Goal: Book appointment/travel/reservation

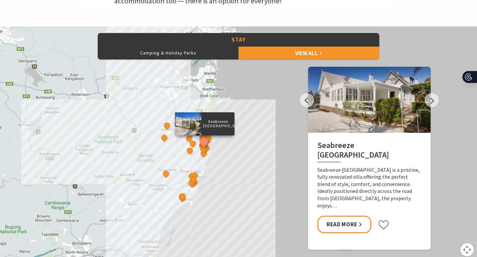
scroll to position [283, 0]
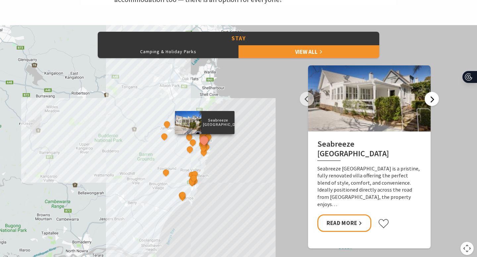
click at [434, 100] on button "Next" at bounding box center [431, 99] width 14 height 14
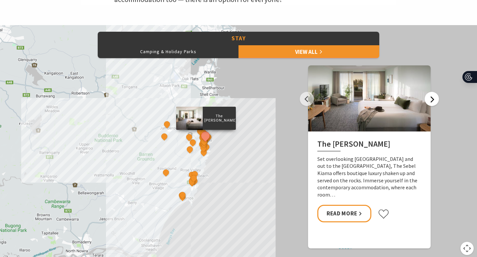
click at [434, 100] on button "Next" at bounding box center [431, 99] width 14 height 14
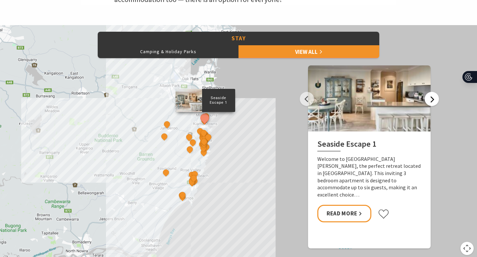
click at [434, 100] on button "Next" at bounding box center [431, 99] width 14 height 14
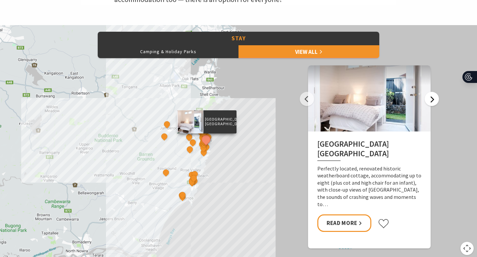
click at [434, 100] on button "Next" at bounding box center [431, 99] width 14 height 14
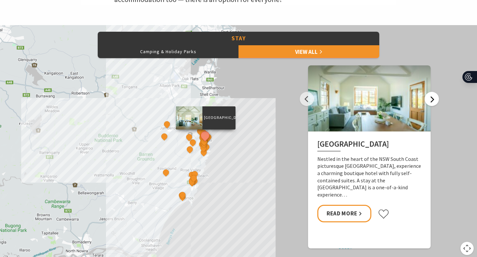
click at [434, 100] on button "Next" at bounding box center [431, 99] width 14 height 14
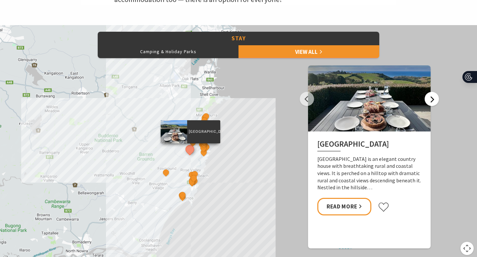
click at [434, 100] on button "Next" at bounding box center [431, 99] width 14 height 14
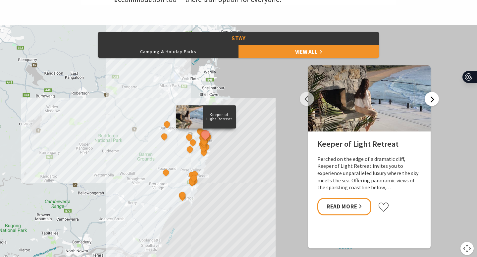
click at [434, 100] on button "Next" at bounding box center [431, 99] width 14 height 14
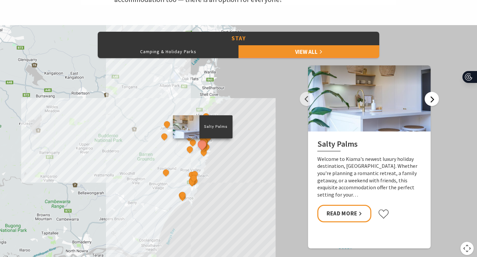
click at [434, 100] on button "Next" at bounding box center [431, 99] width 14 height 14
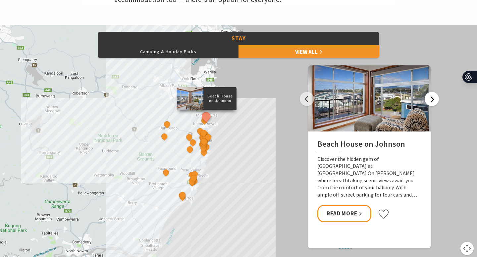
click at [434, 100] on button "Next" at bounding box center [431, 99] width 14 height 14
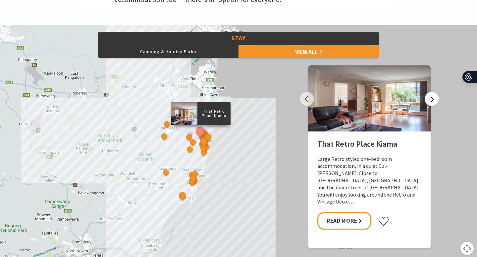
click at [434, 100] on button "Next" at bounding box center [431, 99] width 14 height 14
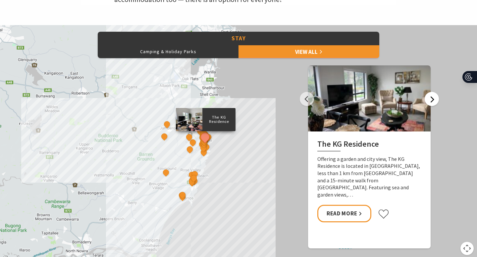
click at [434, 100] on button "Next" at bounding box center [431, 99] width 14 height 14
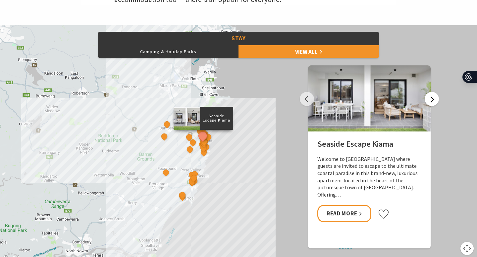
click at [434, 100] on button "Next" at bounding box center [431, 99] width 14 height 14
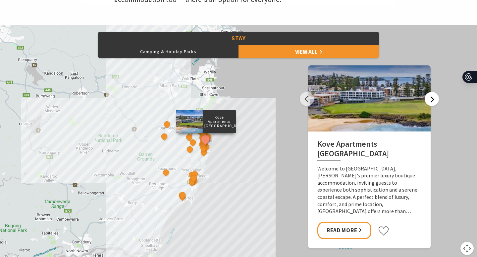
click at [434, 100] on button "Next" at bounding box center [431, 99] width 14 height 14
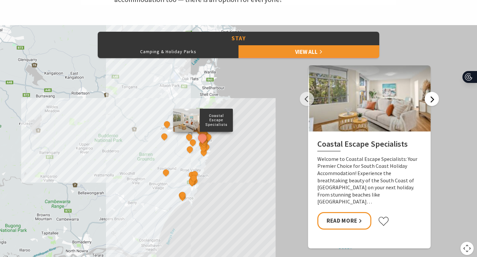
click at [434, 100] on button "Next" at bounding box center [431, 99] width 14 height 14
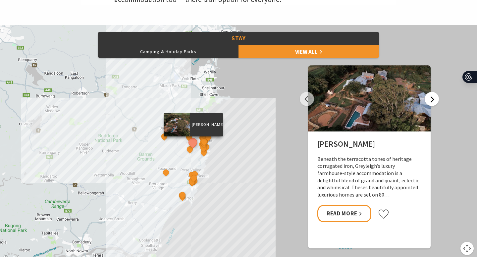
click at [434, 100] on button "Next" at bounding box center [431, 99] width 14 height 14
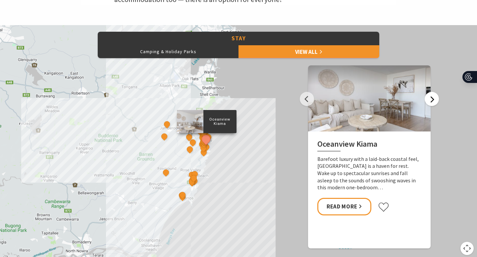
click at [434, 100] on button "Next" at bounding box center [431, 99] width 14 height 14
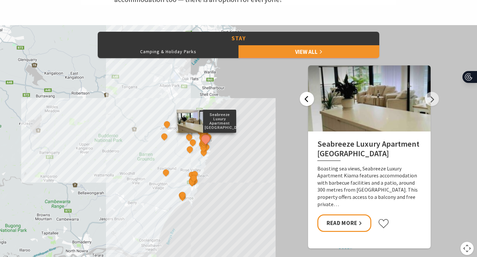
click at [310, 101] on button "Previous" at bounding box center [306, 99] width 14 height 14
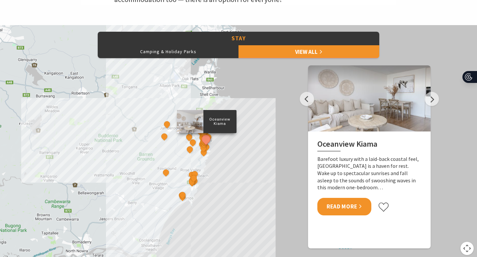
click at [343, 210] on link "Read More" at bounding box center [344, 207] width 54 height 18
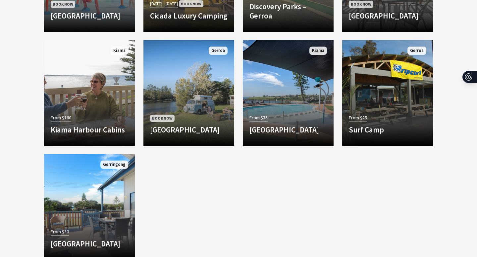
scroll to position [661, 0]
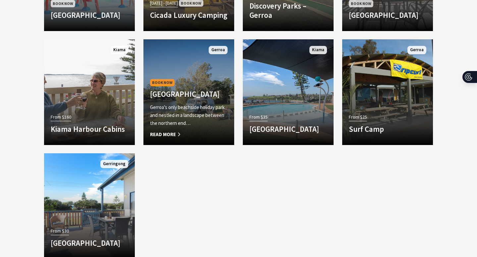
click at [210, 106] on p "Gerroa’s only beachside holiday park and nestled in a landscape between the nor…" at bounding box center [188, 116] width 77 height 24
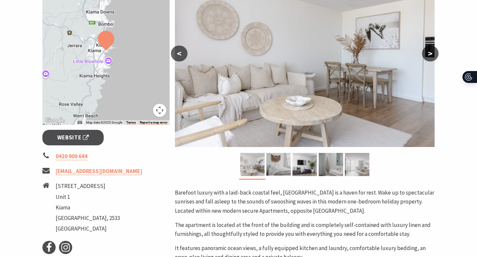
scroll to position [147, 0]
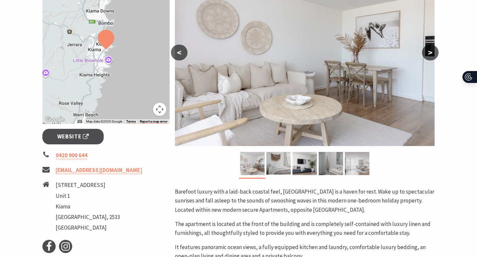
click at [435, 45] on div "Area Kiama #Apartments < > Barefoot luxury with a laid-back coastal feel, Ocean…" at bounding box center [304, 208] width 265 height 499
click at [432, 50] on button ">" at bounding box center [430, 53] width 17 height 16
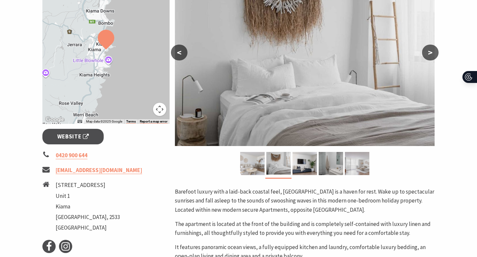
click at [432, 50] on button ">" at bounding box center [430, 53] width 17 height 16
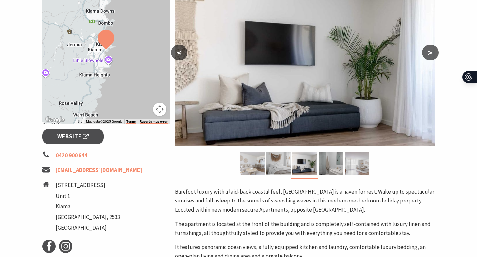
click at [433, 50] on button ">" at bounding box center [430, 53] width 17 height 16
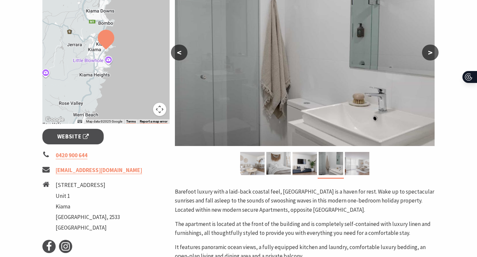
click at [433, 50] on button ">" at bounding box center [430, 53] width 17 height 16
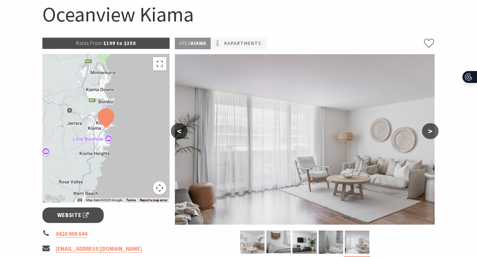
scroll to position [56, 0]
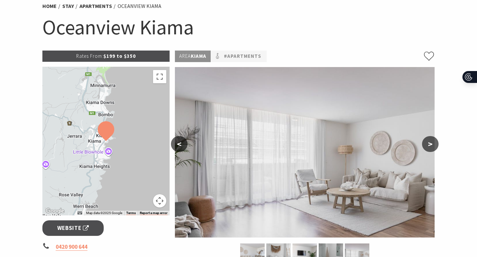
click at [437, 143] on button ">" at bounding box center [430, 144] width 17 height 16
click at [435, 149] on button ">" at bounding box center [430, 144] width 17 height 16
click at [432, 144] on button ">" at bounding box center [430, 144] width 17 height 16
click at [429, 144] on button ">" at bounding box center [430, 144] width 17 height 16
click at [181, 142] on button "<" at bounding box center [179, 144] width 17 height 16
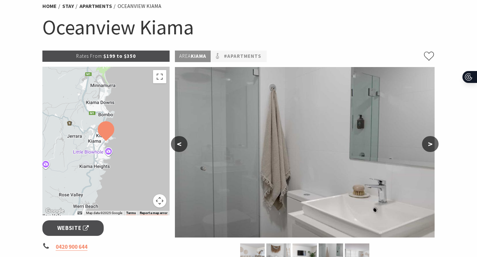
click at [184, 142] on button "<" at bounding box center [179, 144] width 17 height 16
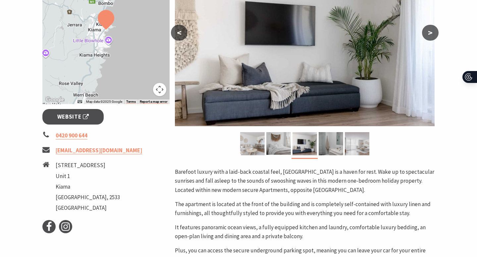
scroll to position [167, 0]
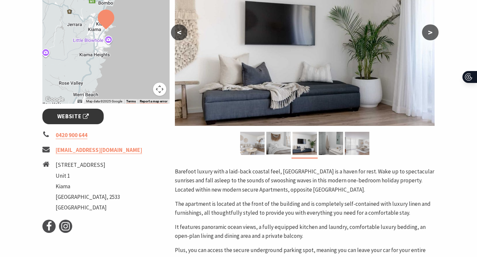
click at [91, 121] on link "Website" at bounding box center [72, 117] width 61 height 16
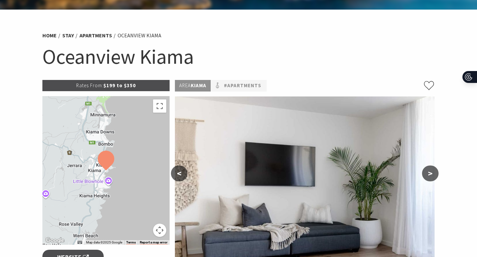
scroll to position [0, 0]
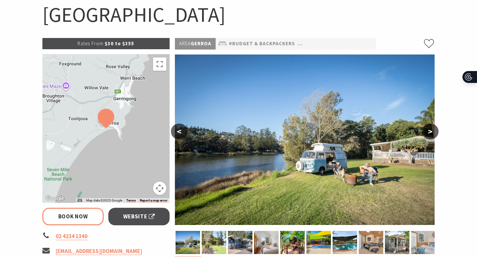
scroll to position [69, 0]
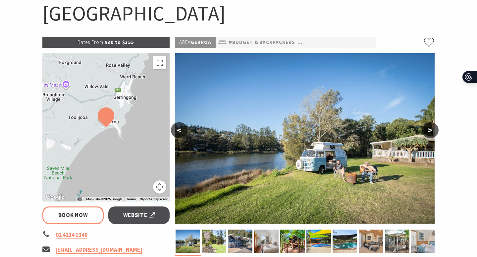
select select "3"
select select "2"
click at [432, 131] on button ">" at bounding box center [430, 130] width 17 height 16
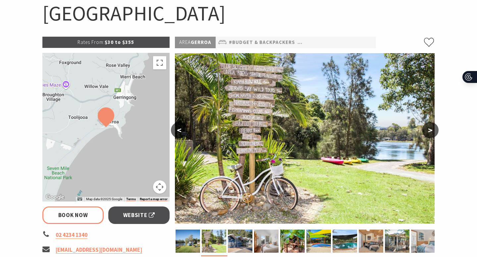
click at [432, 131] on button ">" at bounding box center [430, 130] width 17 height 16
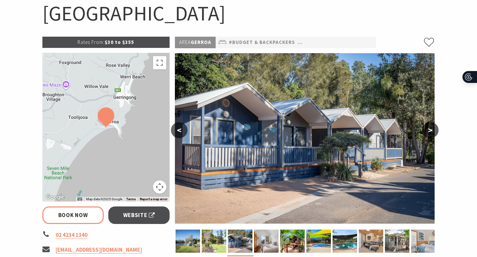
click at [432, 131] on button ">" at bounding box center [430, 130] width 17 height 16
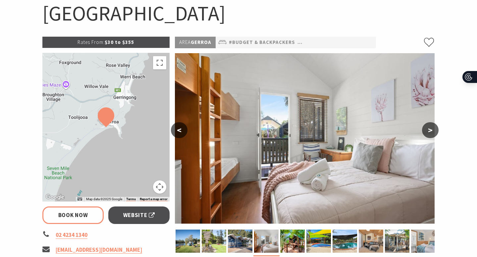
click at [432, 131] on button ">" at bounding box center [430, 130] width 17 height 16
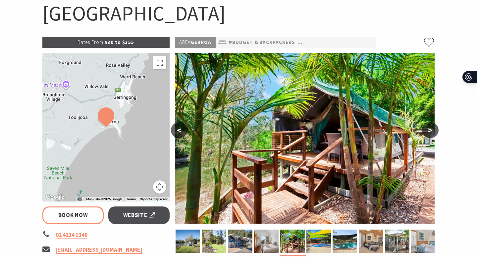
click at [432, 131] on button ">" at bounding box center [430, 130] width 17 height 16
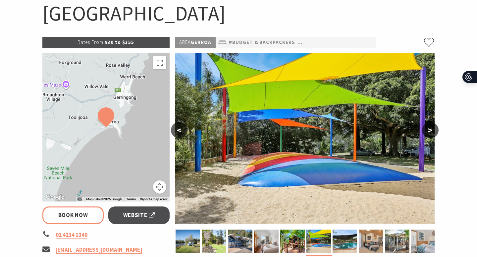
click at [432, 131] on button ">" at bounding box center [430, 130] width 17 height 16
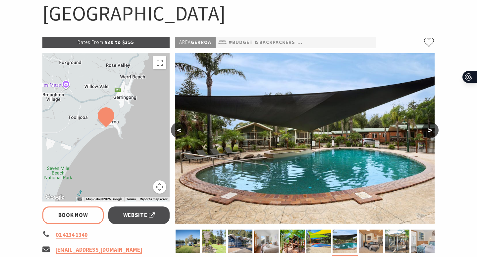
click at [432, 131] on button ">" at bounding box center [430, 130] width 17 height 16
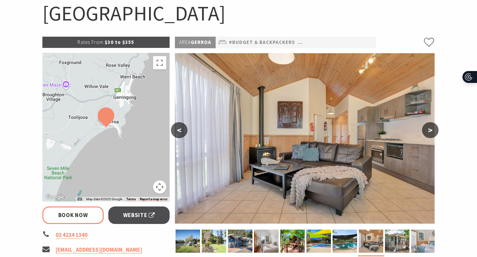
click at [432, 131] on button ">" at bounding box center [430, 130] width 17 height 16
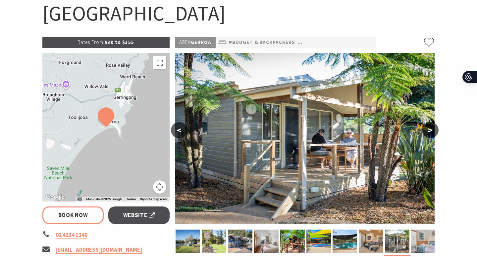
click at [432, 132] on button ">" at bounding box center [430, 130] width 17 height 16
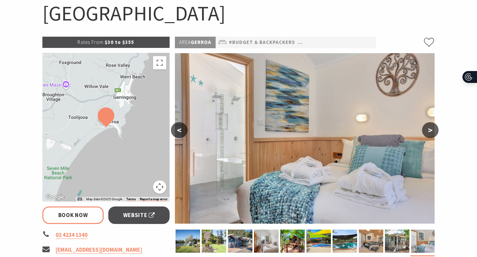
click at [432, 132] on button ">" at bounding box center [430, 130] width 17 height 16
click at [433, 133] on button ">" at bounding box center [430, 130] width 17 height 16
click at [349, 236] on img at bounding box center [344, 241] width 24 height 23
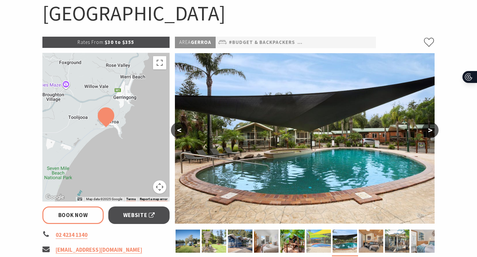
click at [314, 242] on img at bounding box center [318, 241] width 24 height 23
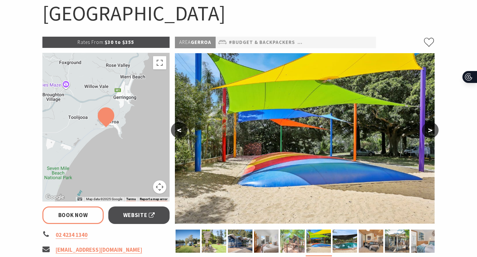
click at [296, 242] on img at bounding box center [292, 241] width 24 height 23
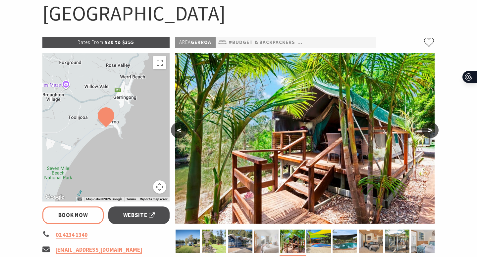
click at [273, 239] on img at bounding box center [266, 241] width 24 height 23
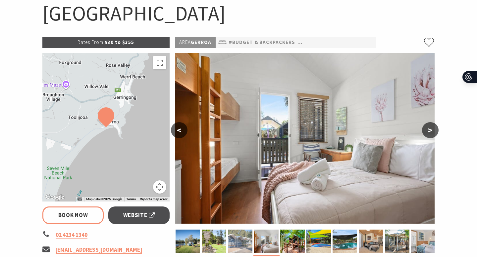
click at [246, 242] on img at bounding box center [240, 241] width 24 height 23
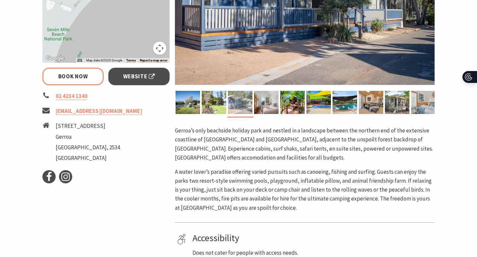
scroll to position [221, 0]
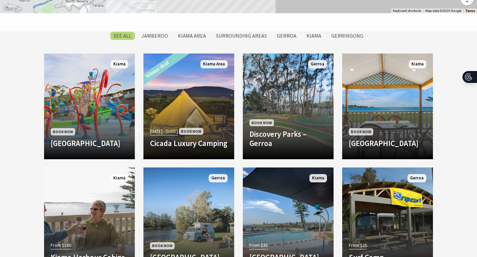
scroll to position [531, 0]
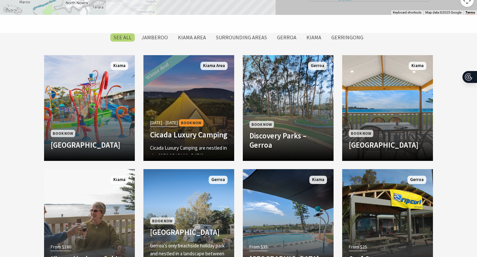
click at [200, 118] on div "[DATE] - [DATE] Book Now Cicada Luxury Camping Cicada Luxury Camping are nestle…" at bounding box center [188, 136] width 91 height 36
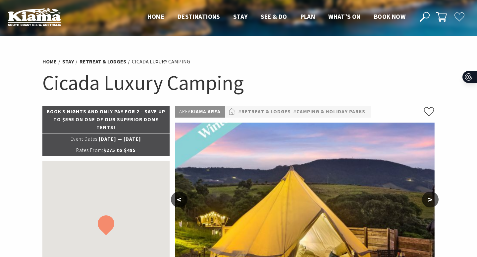
select select "3"
select select "2"
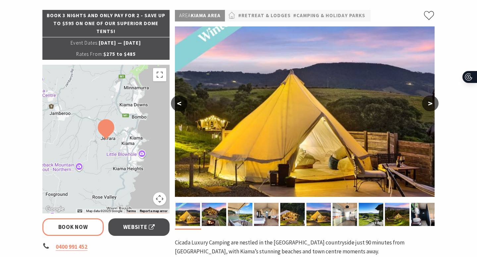
scroll to position [99, 0]
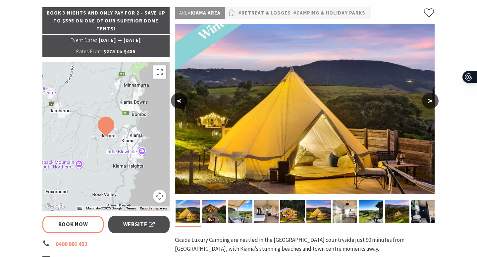
click at [434, 101] on button ">" at bounding box center [430, 101] width 17 height 16
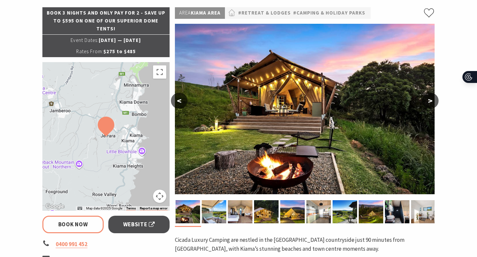
click at [434, 101] on button ">" at bounding box center [430, 101] width 17 height 16
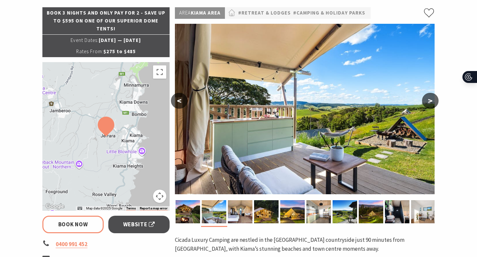
click at [434, 101] on button ">" at bounding box center [430, 101] width 17 height 16
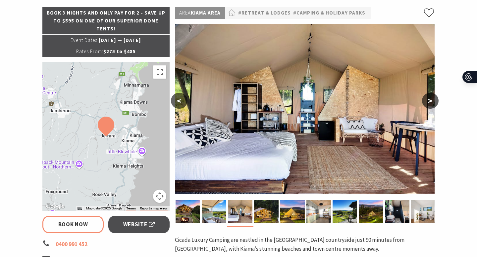
click at [434, 101] on button ">" at bounding box center [430, 101] width 17 height 16
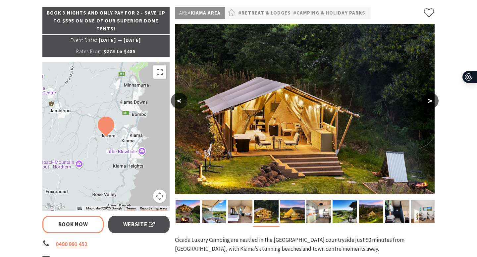
click at [434, 101] on button ">" at bounding box center [430, 101] width 17 height 16
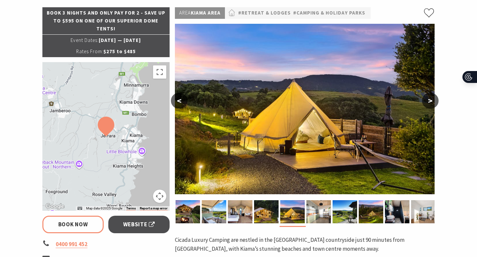
click at [434, 101] on button ">" at bounding box center [430, 101] width 17 height 16
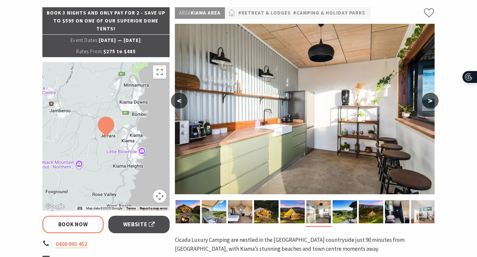
click at [434, 101] on button ">" at bounding box center [430, 101] width 17 height 16
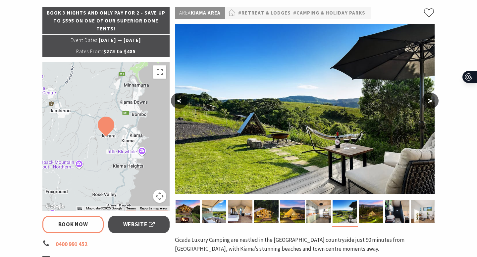
click at [434, 101] on button ">" at bounding box center [430, 101] width 17 height 16
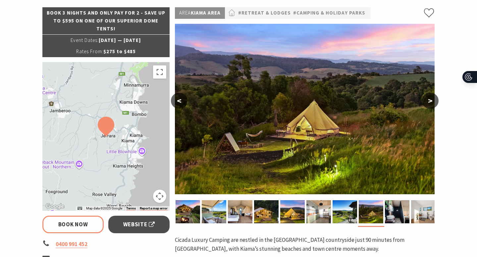
click at [434, 101] on button ">" at bounding box center [430, 101] width 17 height 16
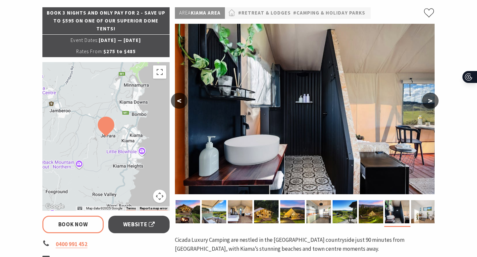
click at [434, 101] on button ">" at bounding box center [430, 101] width 17 height 16
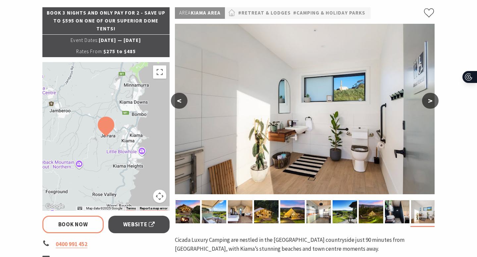
click at [434, 101] on button ">" at bounding box center [430, 101] width 17 height 16
